Goal: Information Seeking & Learning: Learn about a topic

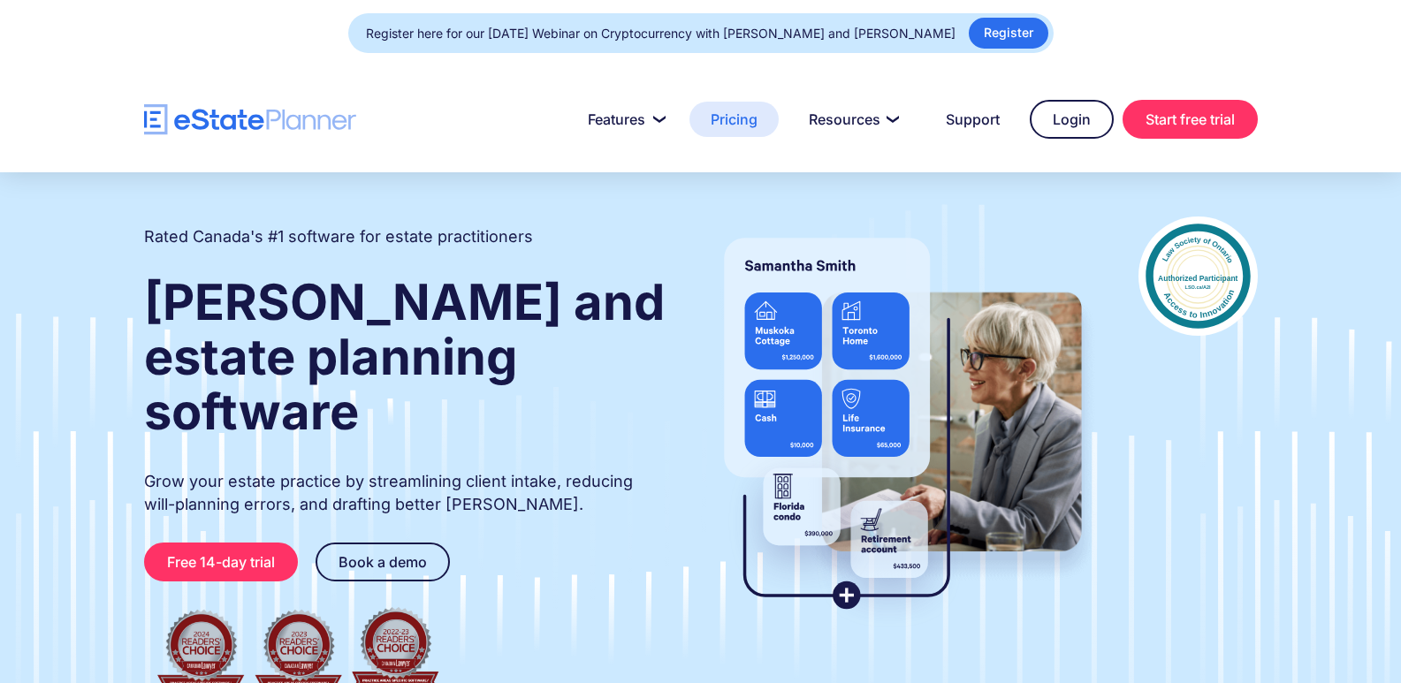
click at [737, 117] on link "Pricing" at bounding box center [734, 119] width 89 height 35
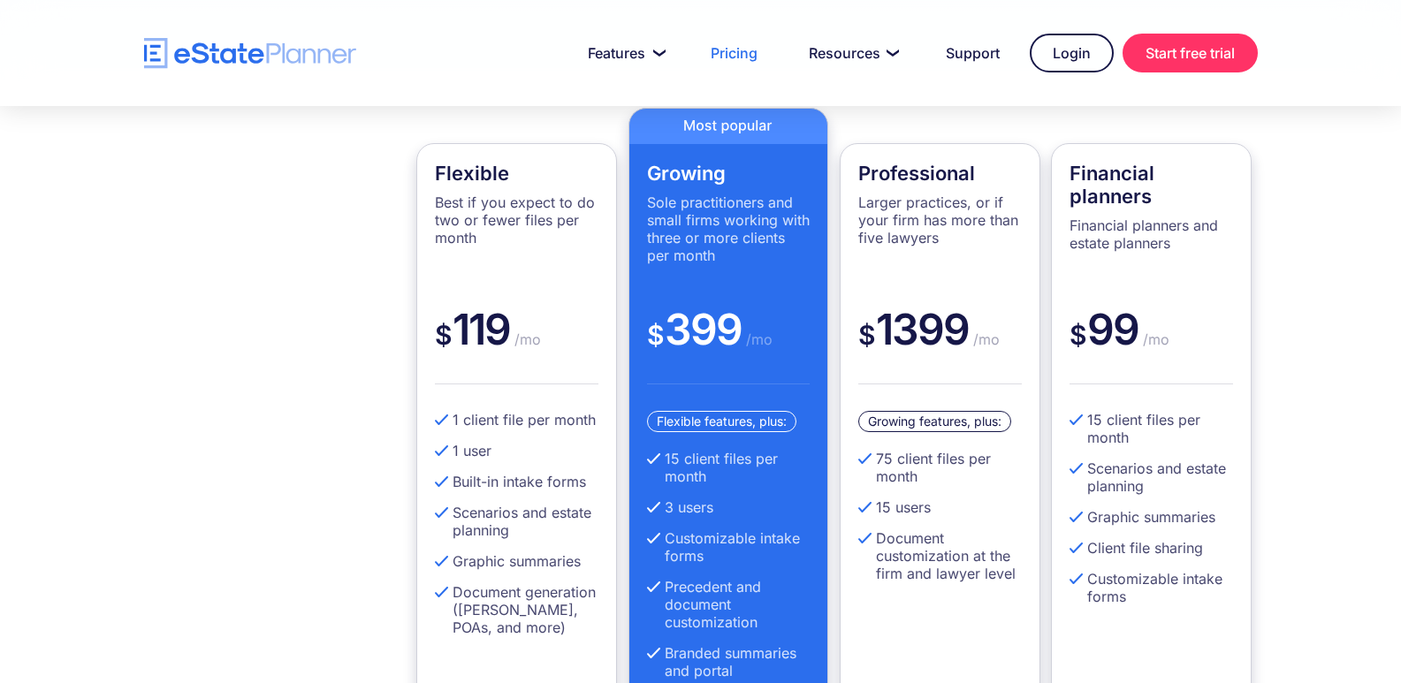
scroll to position [471, 0]
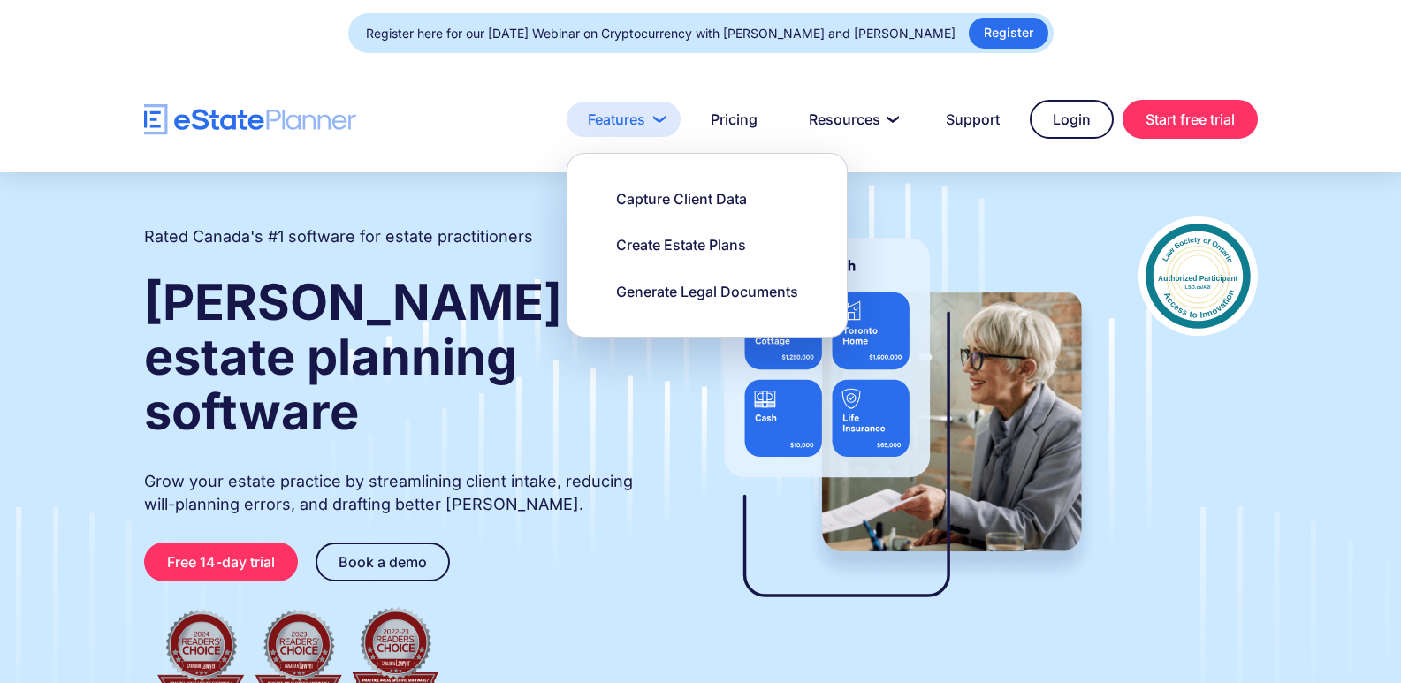
click at [644, 122] on link "Features" at bounding box center [624, 119] width 114 height 35
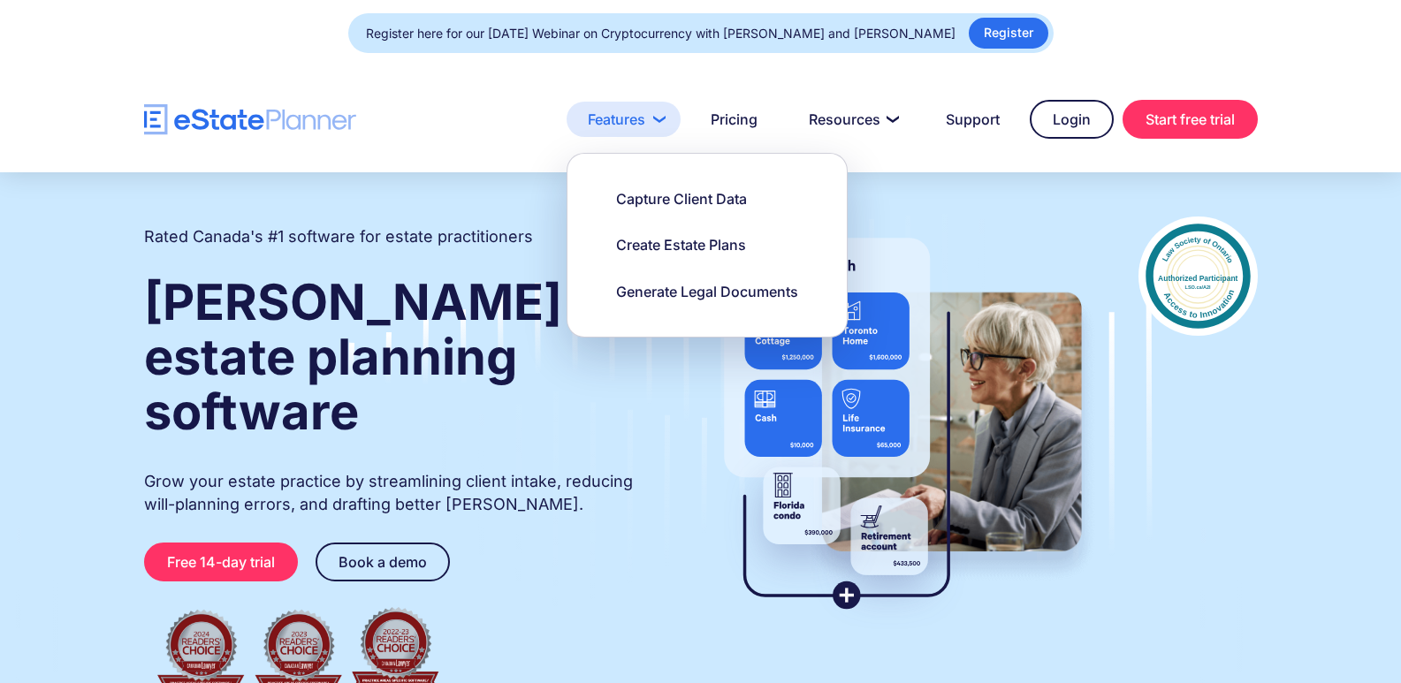
click at [599, 124] on link "Features" at bounding box center [624, 119] width 114 height 35
